Goal: Task Accomplishment & Management: Manage account settings

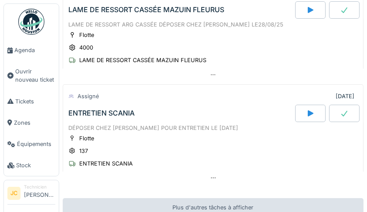
scroll to position [326, 0]
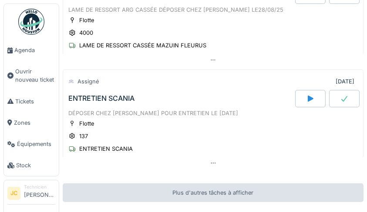
click at [107, 152] on div "ENTRETIEN SCANIA" at bounding box center [106, 149] width 54 height 8
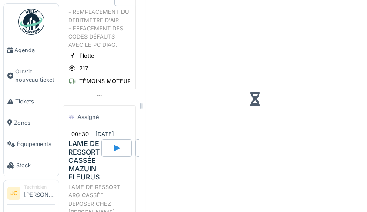
scroll to position [539, 0]
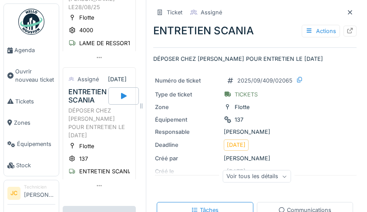
click at [347, 33] on icon at bounding box center [350, 31] width 6 height 6
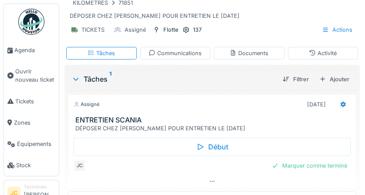
scroll to position [84, 0]
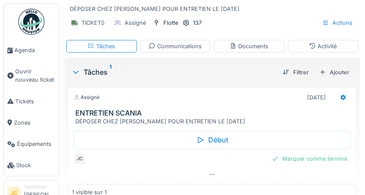
click at [342, 96] on icon at bounding box center [342, 98] width 7 height 6
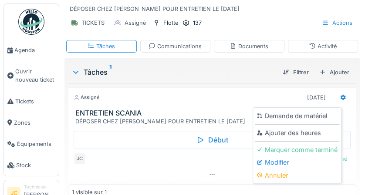
click at [282, 180] on div "Annuler" at bounding box center [297, 175] width 84 height 13
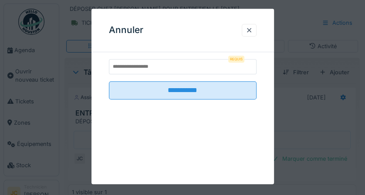
click at [252, 27] on div at bounding box center [248, 30] width 7 height 8
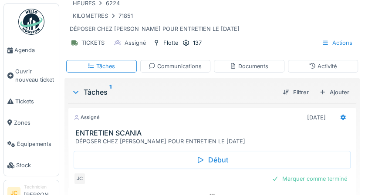
scroll to position [63, 0]
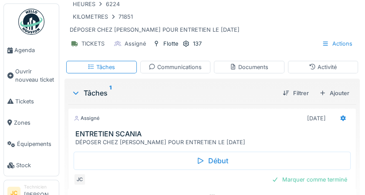
click at [339, 119] on icon at bounding box center [342, 119] width 7 height 6
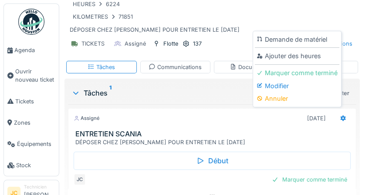
click at [286, 87] on div "Modifier" at bounding box center [297, 86] width 84 height 13
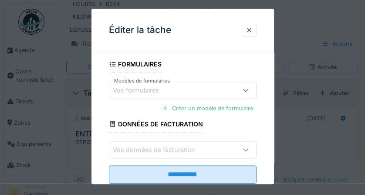
scroll to position [178, 0]
click at [250, 28] on div at bounding box center [248, 30] width 7 height 8
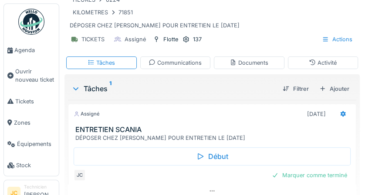
scroll to position [0, 0]
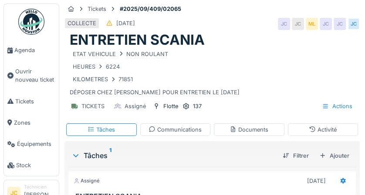
click at [31, 21] on img at bounding box center [31, 22] width 26 height 26
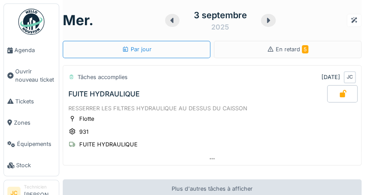
click at [308, 48] on div "En retard 5" at bounding box center [288, 49] width 148 height 17
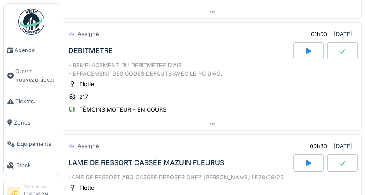
scroll to position [159, 0]
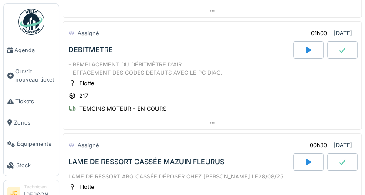
click at [154, 111] on div "TÉMOINS MOTEUR - EN COURS" at bounding box center [122, 109] width 87 height 8
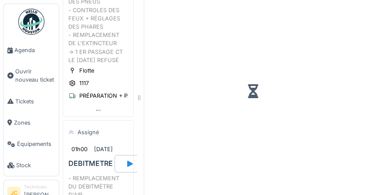
scroll to position [279, 0]
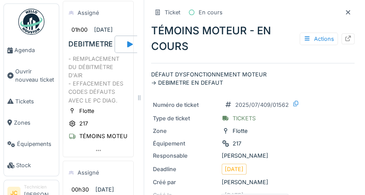
click at [299, 97] on div "Numéro de ticket 2025/07/409/01562 Type de ticket TICKETS Zone Flotte Équipemen…" at bounding box center [252, 155] width 203 height 122
click at [305, 75] on p "DÉFAUT DYSFONCTIONNEMENT MOTEUR -> DEBIMETRE EN DEFAUT" at bounding box center [252, 78] width 203 height 17
click at [344, 38] on icon at bounding box center [347, 39] width 7 height 6
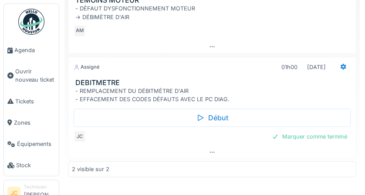
scroll to position [194, 0]
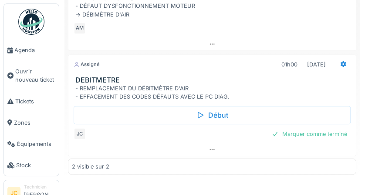
click at [317, 132] on div "Marquer comme terminé" at bounding box center [309, 134] width 82 height 12
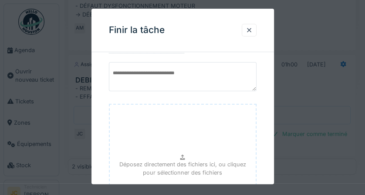
scroll to position [135, 0]
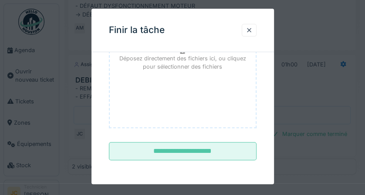
click at [238, 152] on input "**********" at bounding box center [183, 152] width 148 height 18
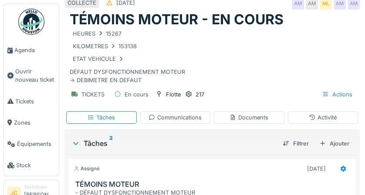
scroll to position [0, 0]
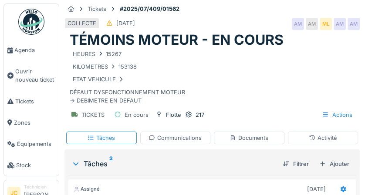
click at [35, 26] on img at bounding box center [31, 22] width 26 height 26
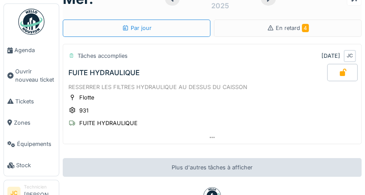
scroll to position [5, 0]
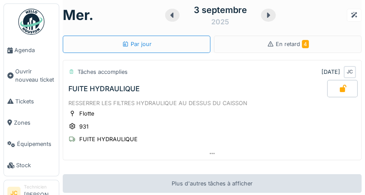
click at [128, 141] on div "FUITE HYDRAULIQUE" at bounding box center [108, 139] width 58 height 8
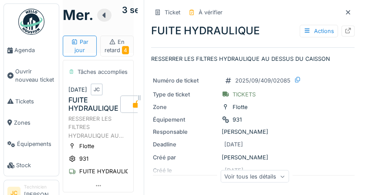
click at [342, 32] on div at bounding box center [347, 31] width 13 height 11
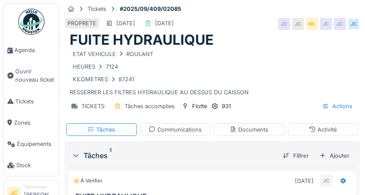
click at [33, 21] on img at bounding box center [31, 22] width 26 height 26
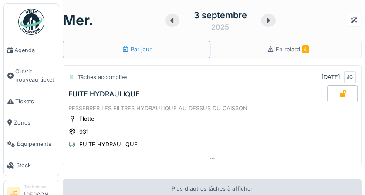
click at [29, 18] on img at bounding box center [31, 22] width 26 height 26
click at [303, 54] on div "En retard 4" at bounding box center [288, 49] width 148 height 17
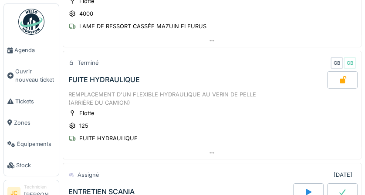
scroll to position [230, 0]
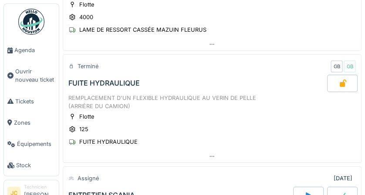
click at [113, 141] on div "FUITE HYDRAULIQUE" at bounding box center [108, 142] width 58 height 8
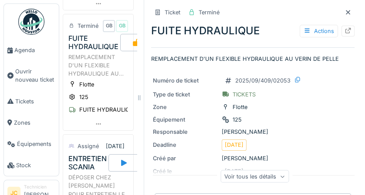
click at [342, 30] on div at bounding box center [347, 31] width 13 height 11
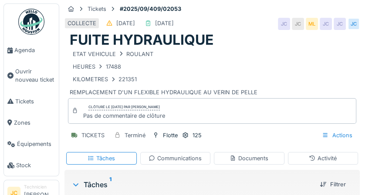
click at [34, 19] on img at bounding box center [31, 22] width 26 height 26
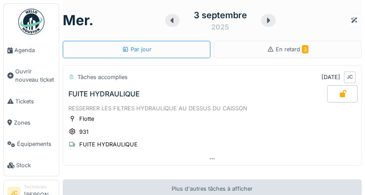
click at [302, 51] on span "3" at bounding box center [305, 49] width 7 height 8
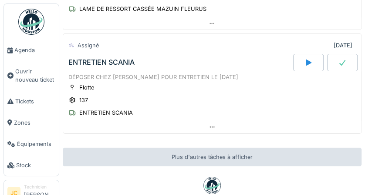
scroll to position [251, 0]
